Goal: Task Accomplishment & Management: Use online tool/utility

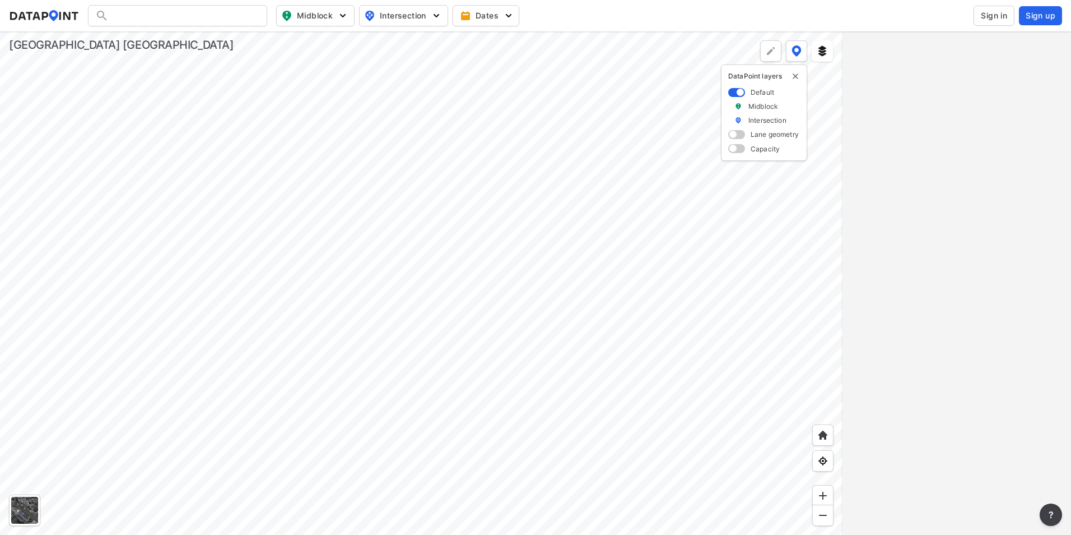
click at [991, 12] on span "Sign in" at bounding box center [994, 15] width 26 height 11
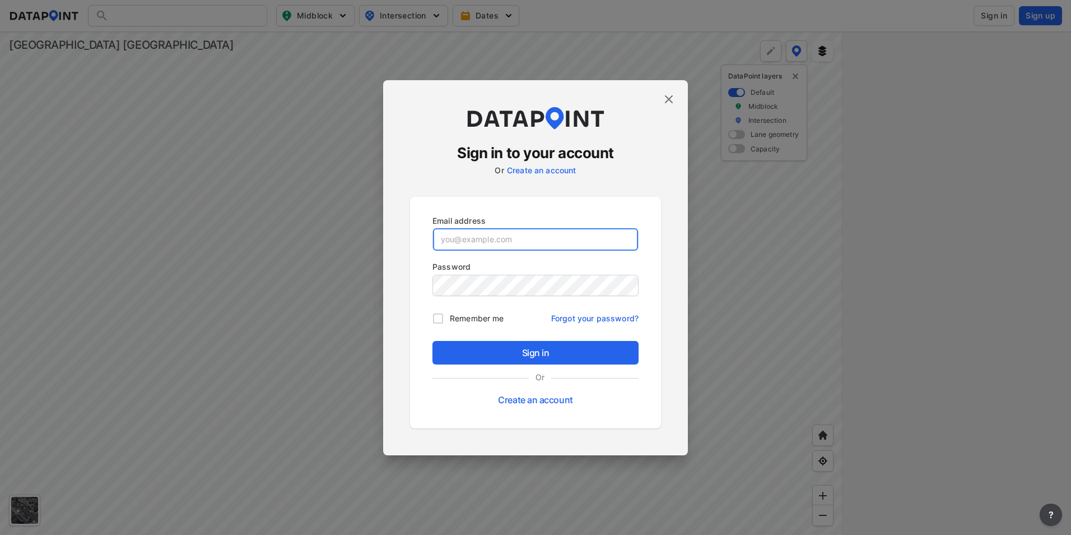
click at [467, 241] on input "email" at bounding box center [535, 239] width 205 height 22
type input "agarrison@kittelson.com"
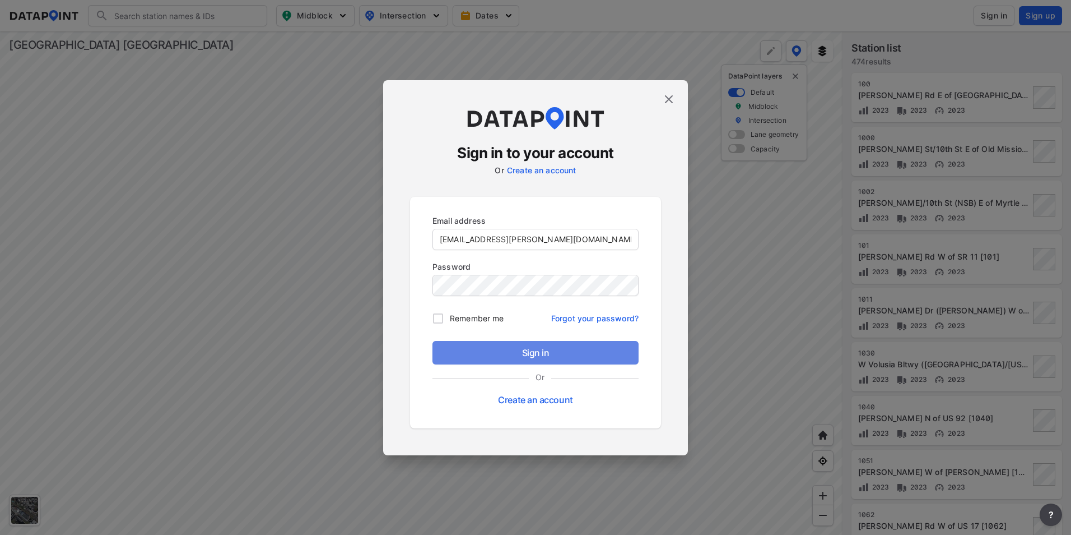
click at [514, 351] on span "Sign in" at bounding box center [536, 352] width 188 height 13
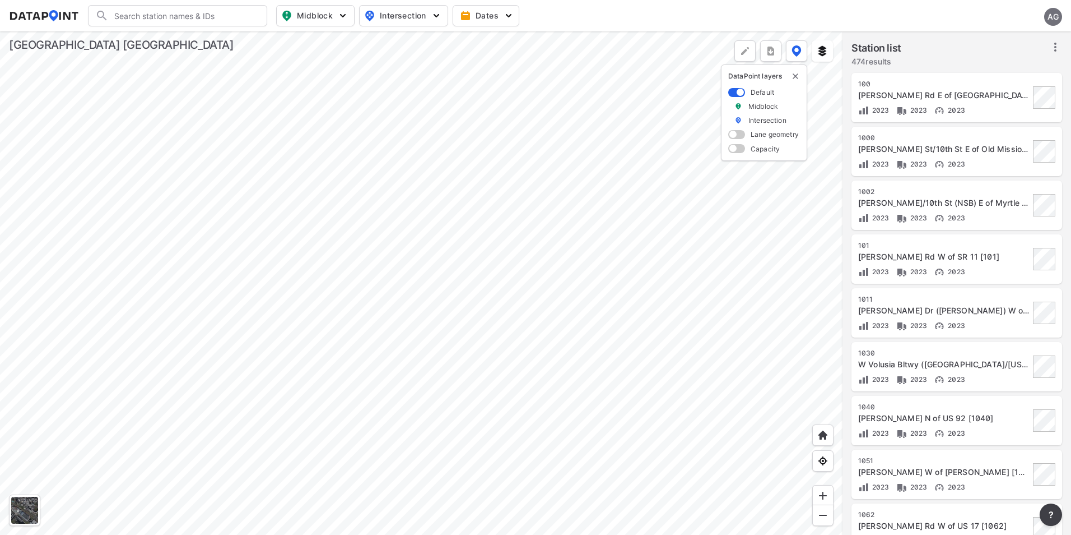
click at [336, 13] on span "Midblock" at bounding box center [314, 15] width 66 height 13
click at [252, 41] on input "Volume count" at bounding box center [251, 40] width 11 height 11
checkbox input "true"
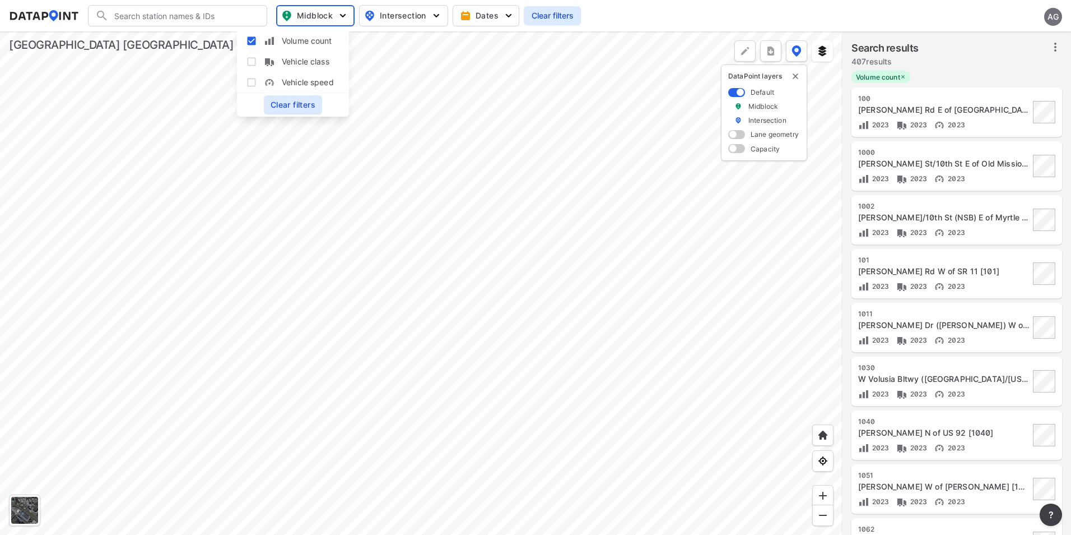
click at [554, 97] on div at bounding box center [421, 282] width 843 height 503
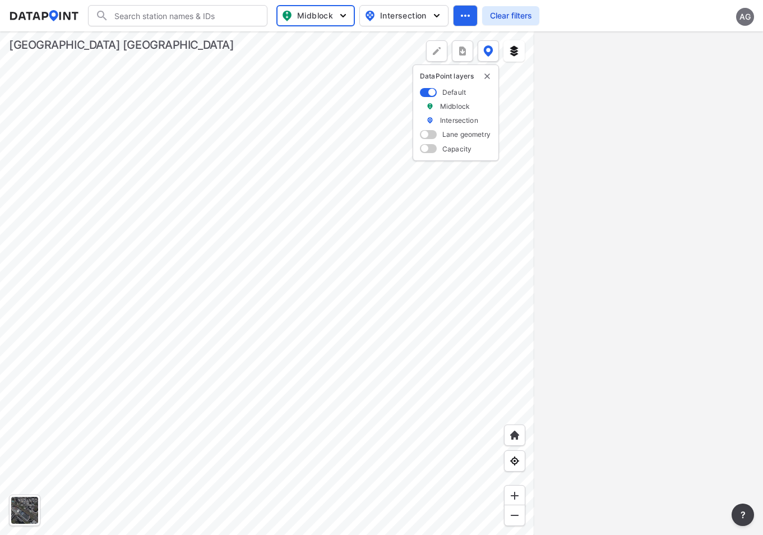
click at [663, 147] on div at bounding box center [648, 282] width 229 height 503
click at [388, 55] on div at bounding box center [267, 282] width 534 height 503
click at [664, 307] on div at bounding box center [648, 282] width 229 height 503
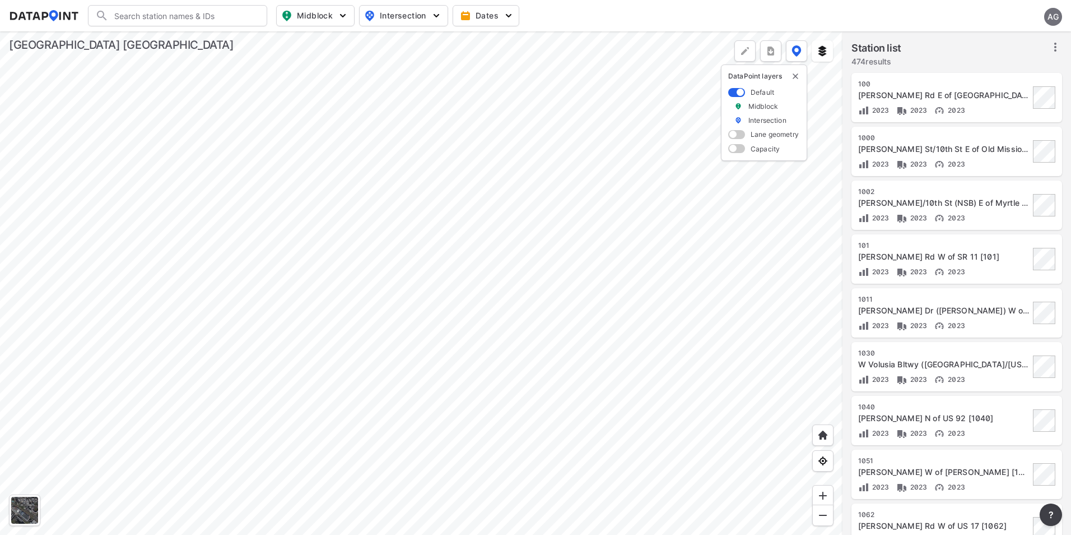
click at [762, 43] on icon at bounding box center [1055, 46] width 13 height 13
click at [762, 71] on span "Select stations & export" at bounding box center [1008, 71] width 90 height 11
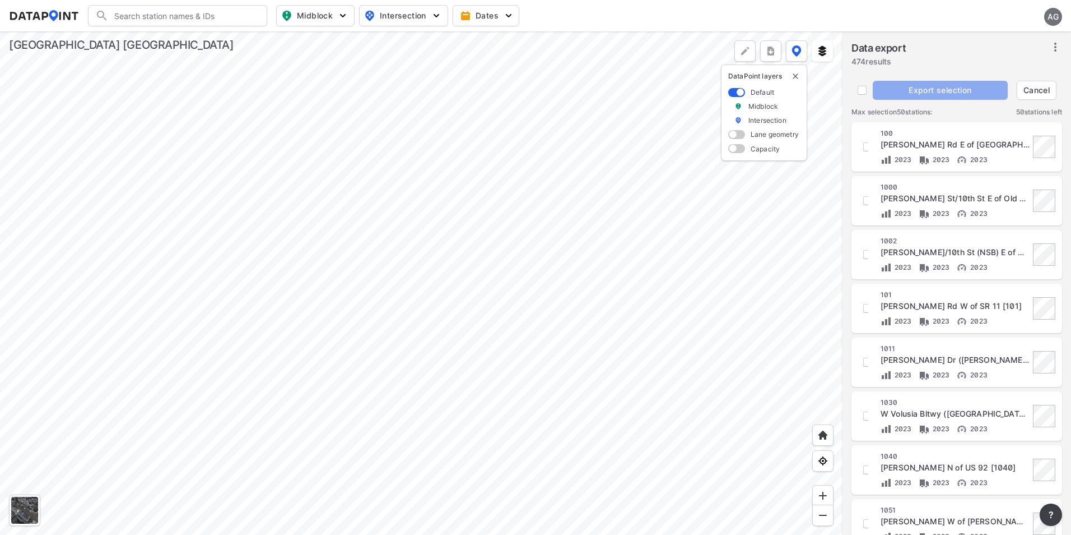
click at [340, 13] on img "button" at bounding box center [342, 15] width 11 height 11
click at [247, 41] on input "Volume count" at bounding box center [251, 40] width 11 height 11
checkbox input "true"
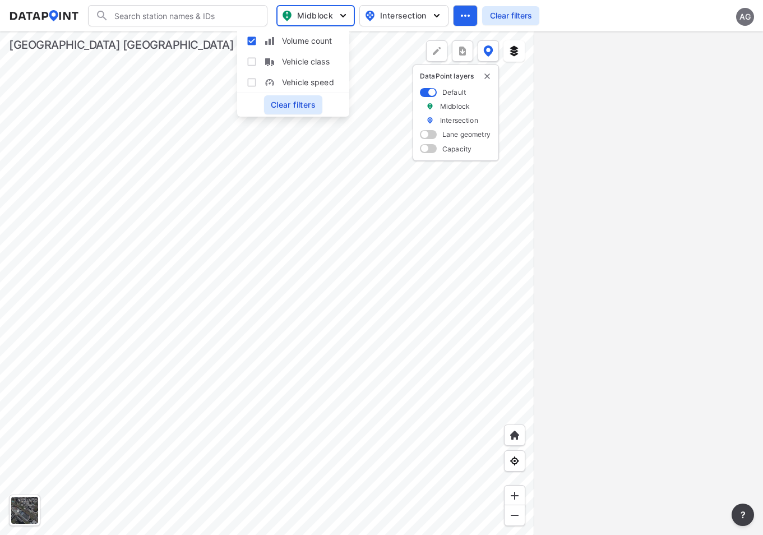
click at [621, 156] on div at bounding box center [648, 282] width 229 height 503
